Goal: Task Accomplishment & Management: Complete application form

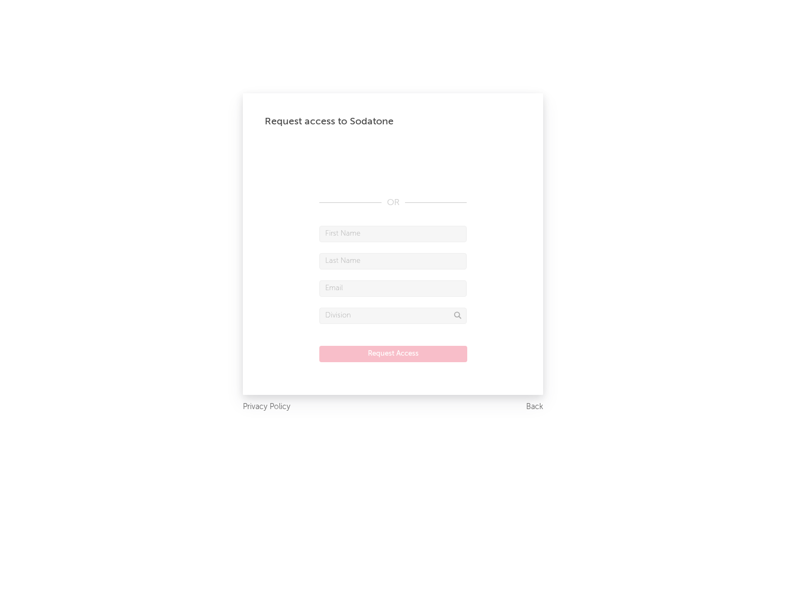
click at [393, 234] on input "text" at bounding box center [392, 234] width 147 height 16
type input "[PERSON_NAME]"
click at [393, 261] on input "text" at bounding box center [392, 261] width 147 height 16
type input "[PERSON_NAME]"
click at [393, 288] on input "text" at bounding box center [392, 289] width 147 height 16
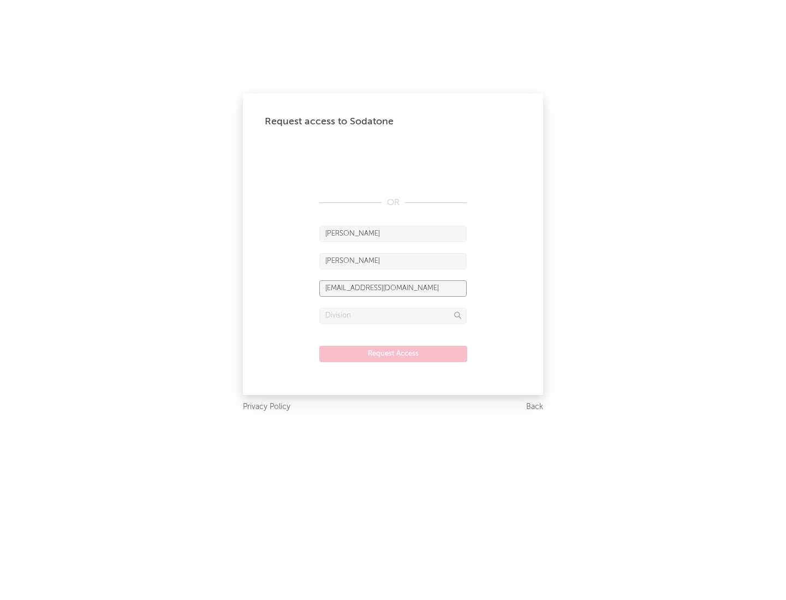
type input "[EMAIL_ADDRESS][DOMAIN_NAME]"
click at [393, 316] on input "text" at bounding box center [392, 316] width 147 height 16
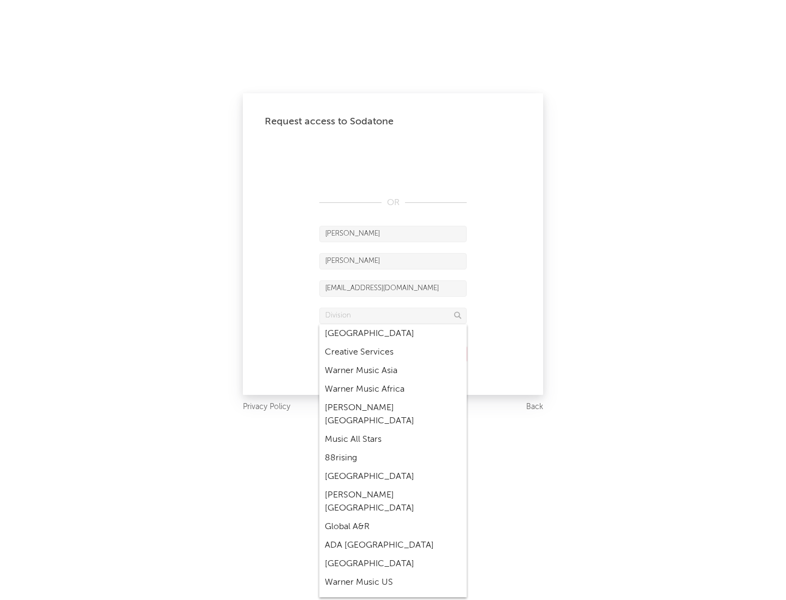
click at [393, 431] on div "Music All Stars" at bounding box center [392, 440] width 147 height 19
type input "Music All Stars"
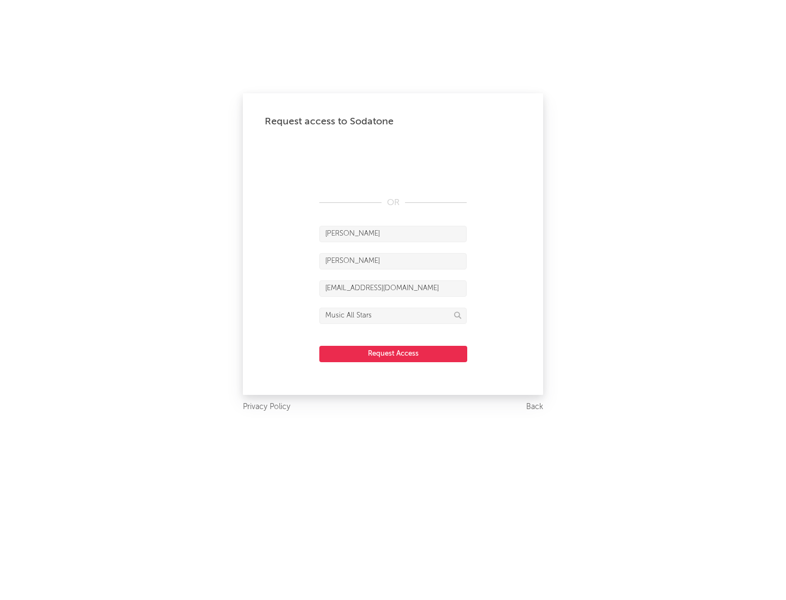
click at [393, 354] on button "Request Access" at bounding box center [393, 354] width 148 height 16
